Goal: Information Seeking & Learning: Check status

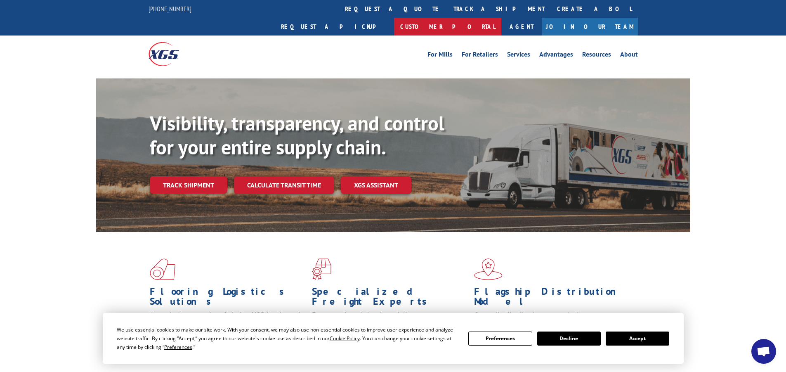
click at [501, 18] on link "Customer Portal" at bounding box center [447, 27] width 107 height 18
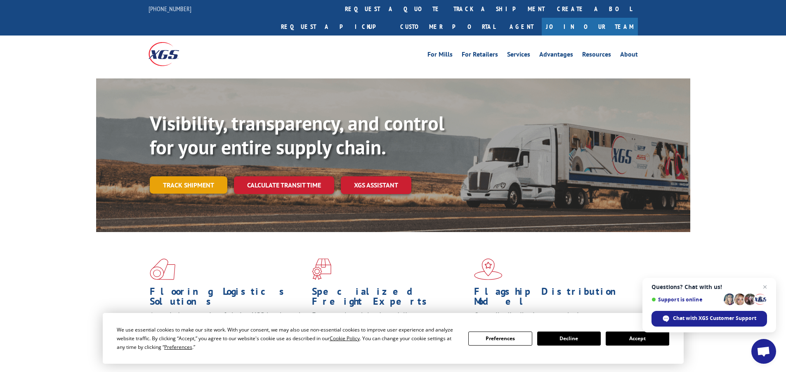
click at [208, 176] on link "Track shipment" at bounding box center [189, 184] width 78 height 17
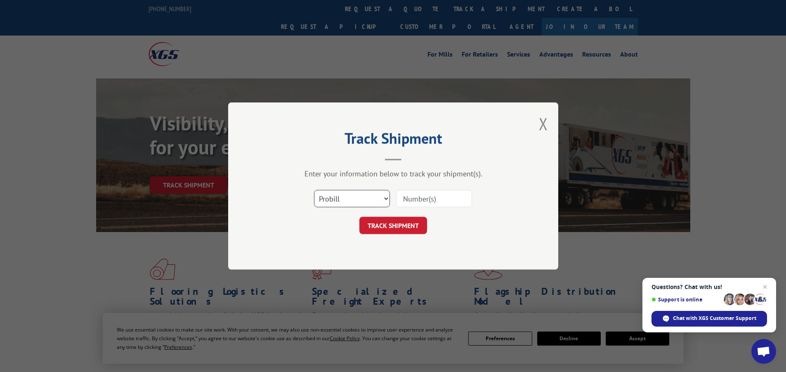
click at [383, 198] on select "Select category... Probill BOL PO" at bounding box center [352, 198] width 76 height 17
select select "bol"
click at [314, 190] on select "Select category... Probill BOL PO" at bounding box center [352, 198] width 76 height 17
click at [423, 203] on input at bounding box center [434, 198] width 76 height 17
type input "15369"
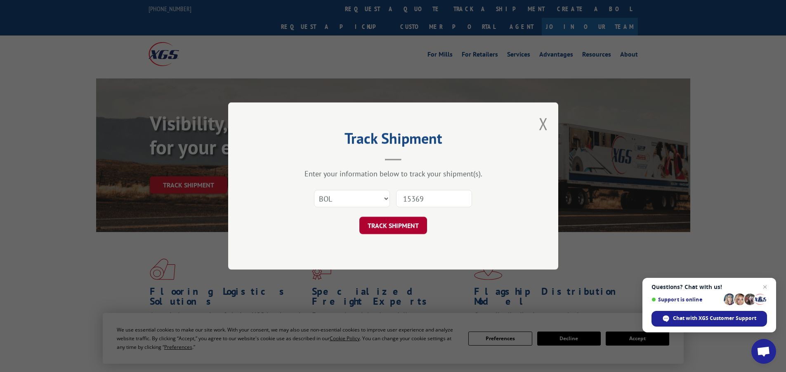
click at [402, 224] on button "TRACK SHIPMENT" at bounding box center [393, 225] width 68 height 17
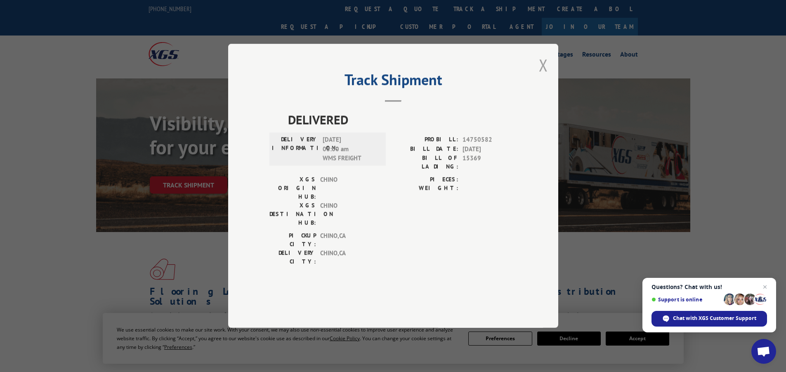
click at [542, 76] on button "Close modal" at bounding box center [543, 65] width 9 height 22
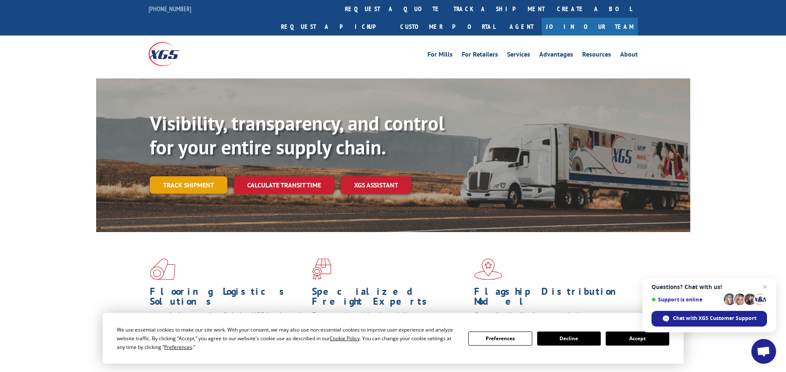
click at [194, 176] on link "Track shipment" at bounding box center [189, 184] width 78 height 17
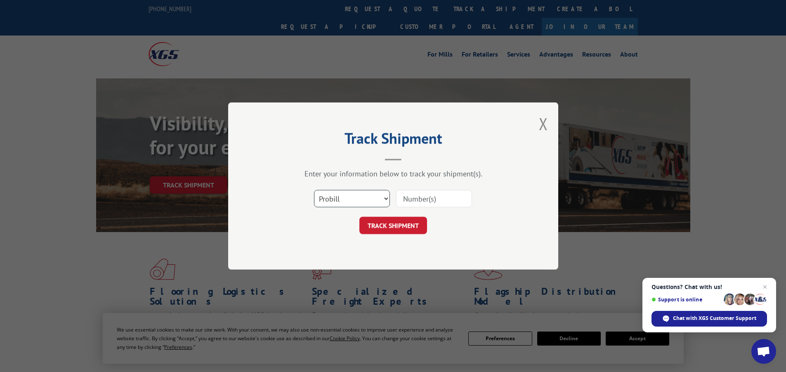
click at [385, 198] on select "Select category... Probill BOL PO" at bounding box center [352, 198] width 76 height 17
select select "bol"
click at [314, 190] on select "Select category... Probill BOL PO" at bounding box center [352, 198] width 76 height 17
click at [409, 201] on input at bounding box center [434, 198] width 76 height 17
type input "15593"
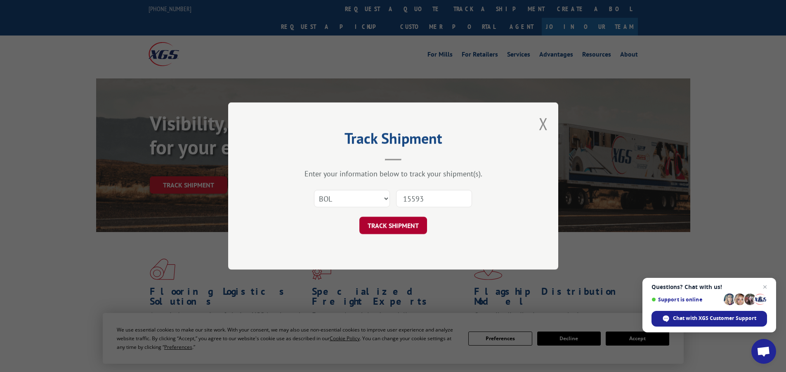
click at [400, 221] on button "TRACK SHIPMENT" at bounding box center [393, 225] width 68 height 17
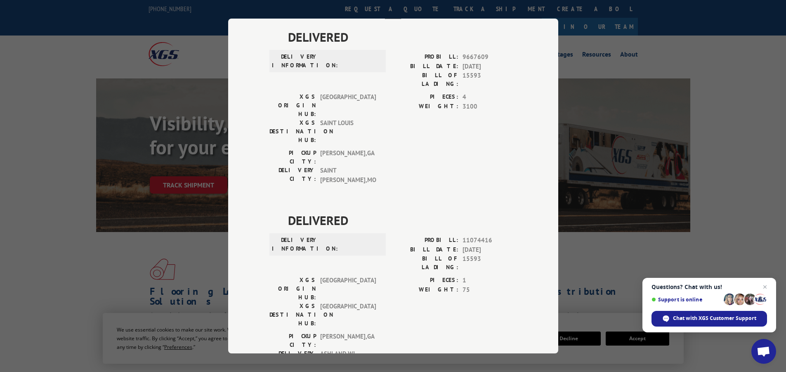
scroll to position [4, 0]
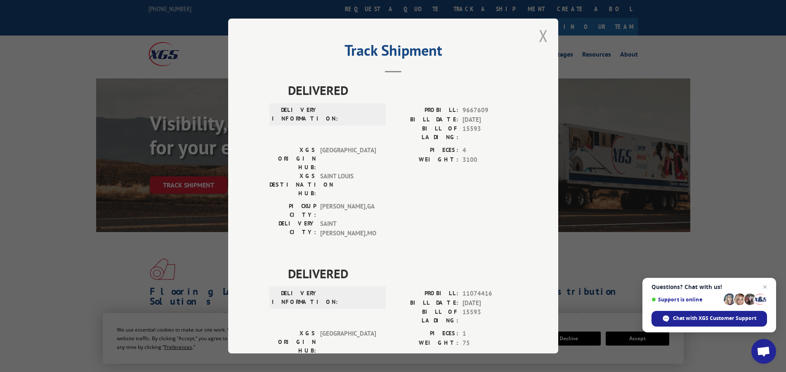
click at [541, 33] on button "Close modal" at bounding box center [543, 36] width 9 height 22
